Goal: Task Accomplishment & Management: Complete application form

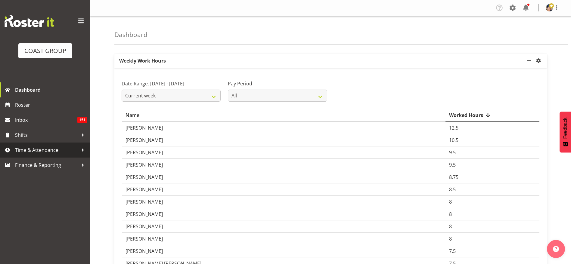
click at [36, 150] on span "Time & Attendance" at bounding box center [46, 150] width 63 height 9
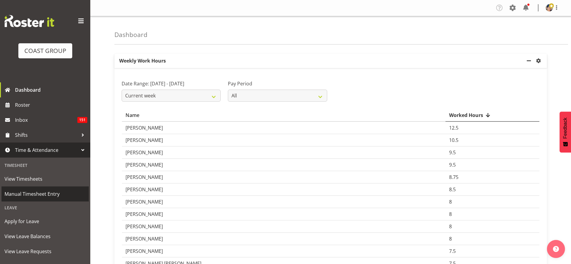
click at [39, 195] on span "Manual Timesheet Entry" at bounding box center [45, 194] width 81 height 9
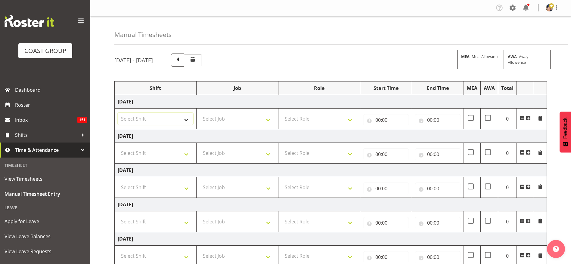
click at [142, 120] on select "Select Shift Break AHICE Break ATSNZ Break All Blacks casual Break Arts [PERSON…" at bounding box center [156, 119] width 76 height 12
select select "1404"
click at [118, 113] on select "Select Shift Break AHICE Break ATSNZ Break All Blacks casual Break Arts [PERSON…" at bounding box center [156, 119] width 76 height 12
click at [218, 121] on select "Select Job 1 Carlton Events 1 [PERSON_NAME][GEOGRAPHIC_DATA] 1 [PERSON_NAME][GE…" at bounding box center [238, 119] width 76 height 12
select select "9028"
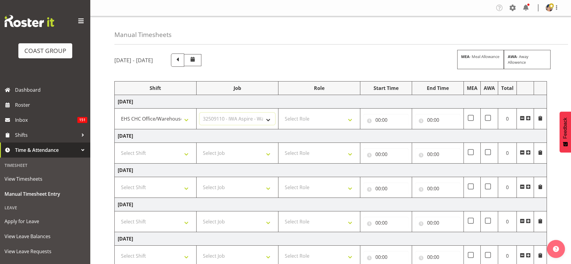
click at [200, 113] on select "Select Job 1 Carlton Events 1 [PERSON_NAME][GEOGRAPHIC_DATA] 1 [PERSON_NAME][GE…" at bounding box center [238, 119] width 76 height 12
click at [301, 117] on select "Select Role ACCOUNT MANAGER Account Manager" at bounding box center [320, 119] width 76 height 12
select select "37"
click at [282, 113] on select "Select Role ACCOUNT MANAGER Account Manager" at bounding box center [320, 119] width 76 height 12
click at [379, 117] on input "00:00" at bounding box center [385, 120] width 45 height 12
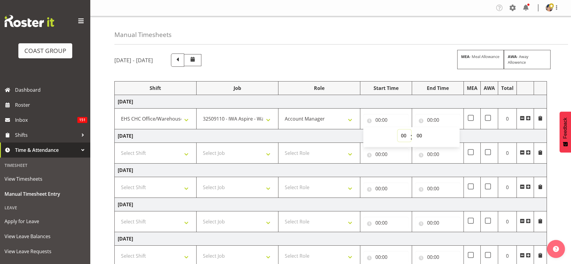
click at [405, 138] on select "00 01 02 03 04 05 06 07 08 09 10 11 12 13 14 15 16 17 18 19 20 21 22 23" at bounding box center [405, 136] width 14 height 12
select select "6"
click at [398, 130] on select "00 01 02 03 04 05 06 07 08 09 10 11 12 13 14 15 16 17 18 19 20 21 22 23" at bounding box center [405, 136] width 14 height 12
type input "06:00"
click at [420, 135] on select "00 01 02 03 04 05 06 07 08 09 10 11 12 13 14 15 16 17 18 19 20 21 22 23 24 25 2…" at bounding box center [420, 136] width 14 height 12
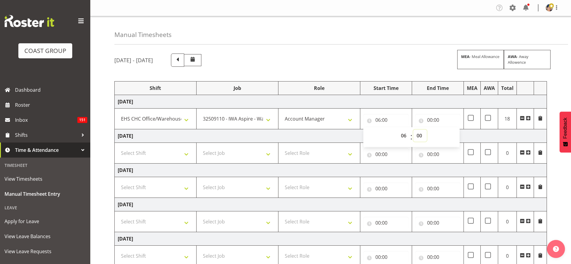
select select "30"
click at [413, 130] on select "00 01 02 03 04 05 06 07 08 09 10 11 12 13 14 15 16 17 18 19 20 21 22 23 24 25 2…" at bounding box center [420, 136] width 14 height 12
type input "06:30"
click at [433, 117] on input "00:00" at bounding box center [437, 120] width 45 height 12
click at [453, 137] on select "00 01 02 03 04 05 06 07 08 09 10 11 12 13 14 15 16 17 18 19 20 21 22 23" at bounding box center [457, 136] width 14 height 12
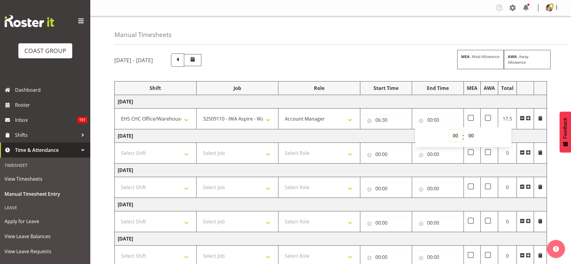
select select "8"
click at [450, 130] on select "00 01 02 03 04 05 06 07 08 09 10 11 12 13 14 15 16 17 18 19 20 21 22 23" at bounding box center [457, 136] width 14 height 12
type input "08:00"
click at [469, 135] on select "00 01 02 03 04 05 06 07 08 09 10 11 12 13 14 15 16 17 18 19 20 21 22 23 24 25 2…" at bounding box center [472, 136] width 14 height 12
select select "30"
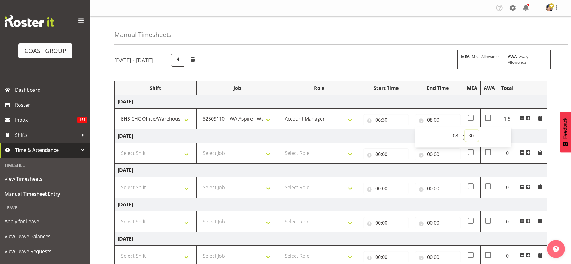
click at [465, 130] on select "00 01 02 03 04 05 06 07 08 09 10 11 12 13 14 15 16 17 18 19 20 21 22 23 24 25 2…" at bounding box center [472, 136] width 14 height 12
type input "08:30"
click at [529, 117] on span at bounding box center [528, 118] width 5 height 5
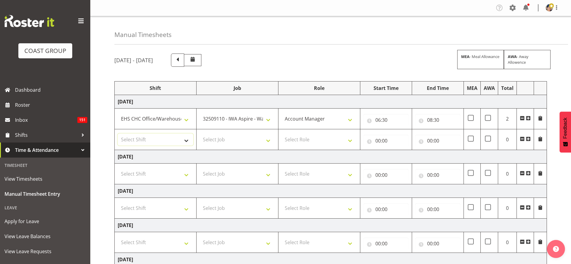
click at [177, 138] on select "Select Shift Break AHICE Break ATSNZ Break All Blacks casual Break Arts [PERSON…" at bounding box center [156, 140] width 76 height 12
select select "1404"
click at [118, 134] on select "Select Shift Break AHICE Break ATSNZ Break All Blacks casual Break Arts [PERSON…" at bounding box center [156, 140] width 76 height 12
click at [212, 139] on select "Select Job 1 Carlton Events 1 [PERSON_NAME][GEOGRAPHIC_DATA] 1 [PERSON_NAME][GE…" at bounding box center [238, 140] width 76 height 12
select select "69"
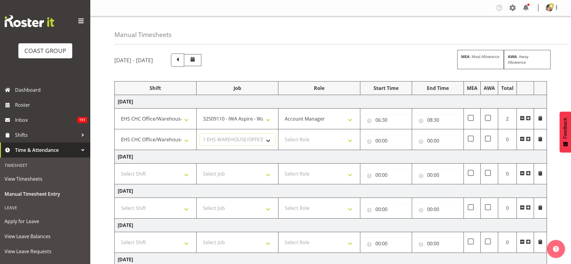
click at [200, 134] on select "Select Job 1 Carlton Events 1 [PERSON_NAME][GEOGRAPHIC_DATA] 1 [PERSON_NAME][GE…" at bounding box center [238, 140] width 76 height 12
click at [308, 145] on select "Select Role ACCOUNT MANAGER Account Manager" at bounding box center [320, 140] width 76 height 12
select select "37"
click at [282, 134] on select "Select Role ACCOUNT MANAGER Account Manager" at bounding box center [320, 140] width 76 height 12
click at [379, 139] on input "00:00" at bounding box center [385, 141] width 45 height 12
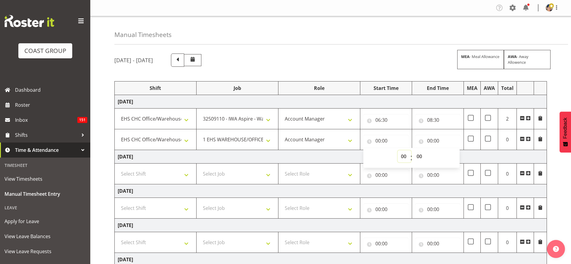
click at [403, 154] on select "00 01 02 03 04 05 06 07 08 09 10 11 12 13 14 15 16 17 18 19 20 21 22 23" at bounding box center [405, 157] width 14 height 12
select select "8"
click at [398, 151] on select "00 01 02 03 04 05 06 07 08 09 10 11 12 13 14 15 16 17 18 19 20 21 22 23" at bounding box center [405, 157] width 14 height 12
type input "08:00"
click at [419, 158] on select "00 01 02 03 04 05 06 07 08 09 10 11 12 13 14 15 16 17 18 19 20 21 22 23 24 25 2…" at bounding box center [420, 157] width 14 height 12
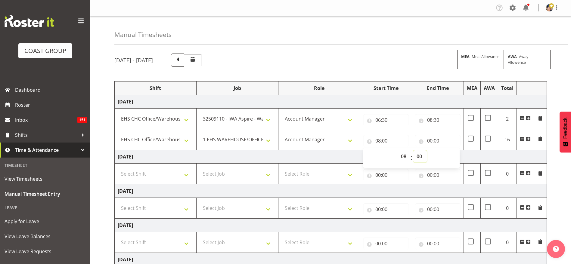
select select "30"
click at [413, 151] on select "00 01 02 03 04 05 06 07 08 09 10 11 12 13 14 15 16 17 18 19 20 21 22 23 24 25 2…" at bounding box center [420, 157] width 14 height 12
type input "08:30"
click at [436, 138] on input "00:00" at bounding box center [437, 141] width 45 height 12
click at [454, 158] on select "00 01 02 03 04 05 06 07 08 09 10 11 12 13 14 15 16 17 18 19 20 21 22 23" at bounding box center [457, 157] width 14 height 12
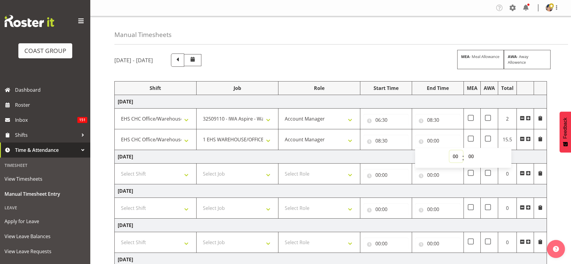
select select "19"
click at [450, 151] on select "00 01 02 03 04 05 06 07 08 09 10 11 12 13 14 15 16 17 18 19 20 21 22 23" at bounding box center [457, 157] width 14 height 12
type input "19:00"
click at [399, 54] on div "[DATE] - [DATE] MEA - Meal Allowance AWA - Away Allowence" at bounding box center [330, 60] width 433 height 13
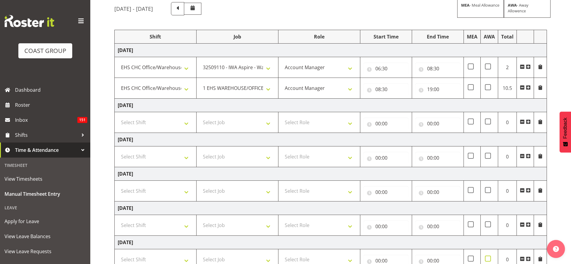
scroll to position [132, 0]
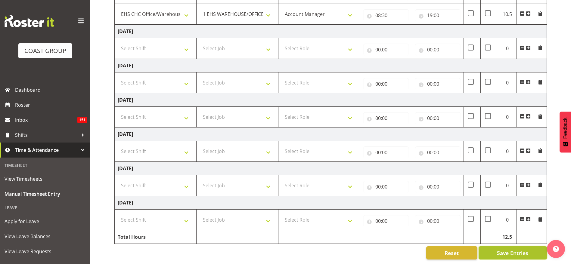
click at [502, 249] on span "Save Entries" at bounding box center [512, 253] width 31 height 8
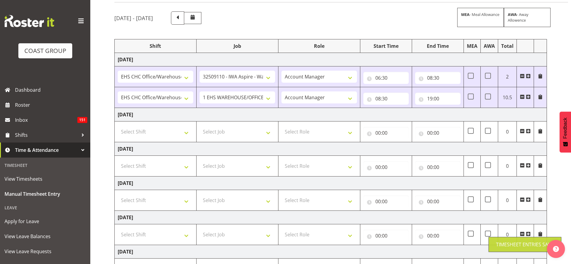
scroll to position [0, 0]
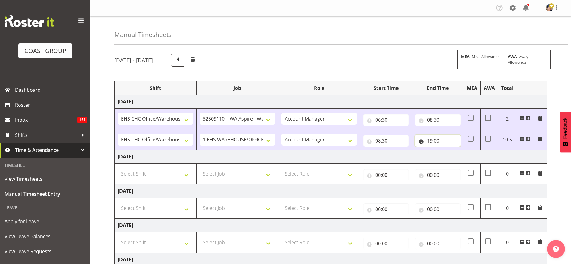
click at [430, 142] on input "19:00" at bounding box center [437, 141] width 45 height 12
click at [455, 156] on select "00 01 02 03 04 05 06 07 08 09 10 11 12 13 14 15 16 17 18 19 20 21 22 23" at bounding box center [457, 157] width 14 height 12
select select "20"
click at [450, 151] on select "00 01 02 03 04 05 06 07 08 09 10 11 12 13 14 15 16 17 18 19 20 21 22 23" at bounding box center [457, 157] width 14 height 12
type input "20:00"
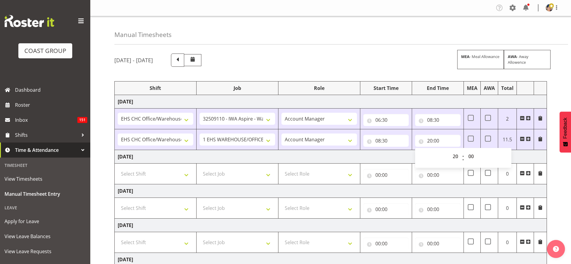
click at [417, 73] on div "[DATE] - [DATE] MEA - Meal Allowance AWA - Away Allowence Shift Job Role Start …" at bounding box center [342, 219] width 457 height 341
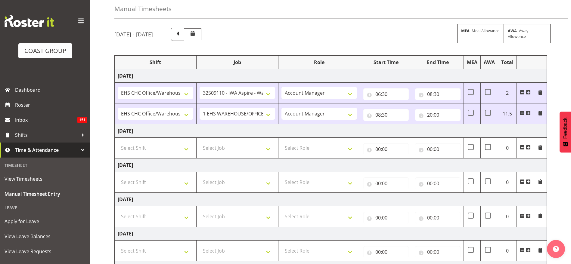
scroll to position [132, 0]
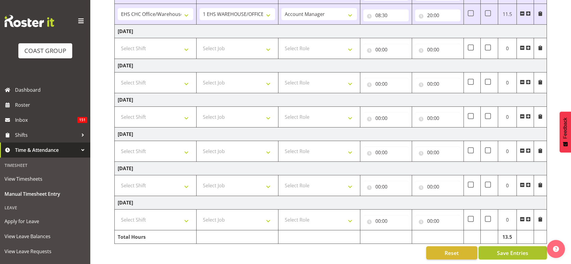
click at [514, 249] on span "Save Entries" at bounding box center [512, 253] width 31 height 8
click at [511, 249] on span "Save Entries" at bounding box center [512, 253] width 31 height 8
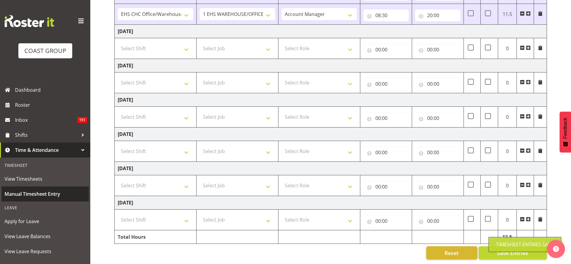
click at [28, 193] on span "Manual Timesheet Entry" at bounding box center [45, 194] width 81 height 9
